Goal: Check status: Check status

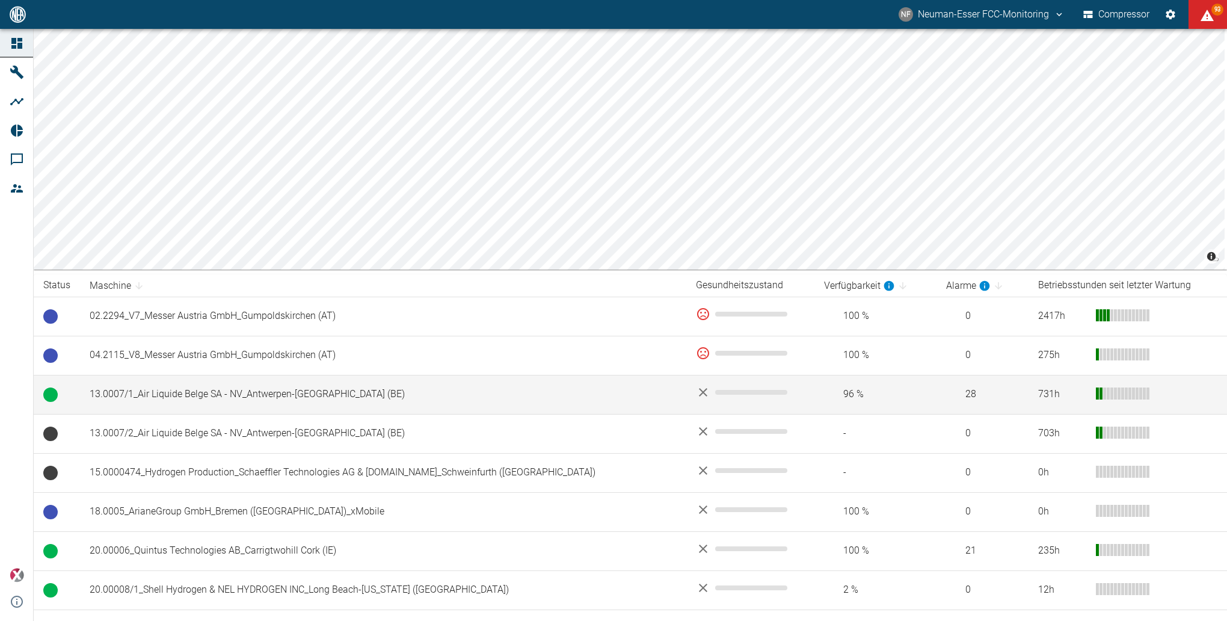
click at [182, 384] on td "13.0007/1_Air Liquide Belge SA - NV_Antwerpen-[GEOGRAPHIC_DATA] (BE)" at bounding box center [383, 394] width 606 height 39
